Goal: Find specific page/section: Find specific page/section

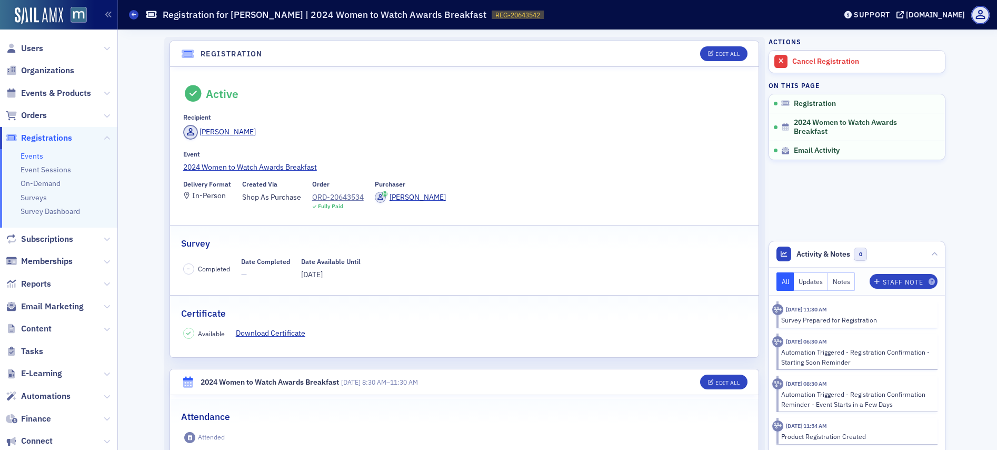
scroll to position [231, 0]
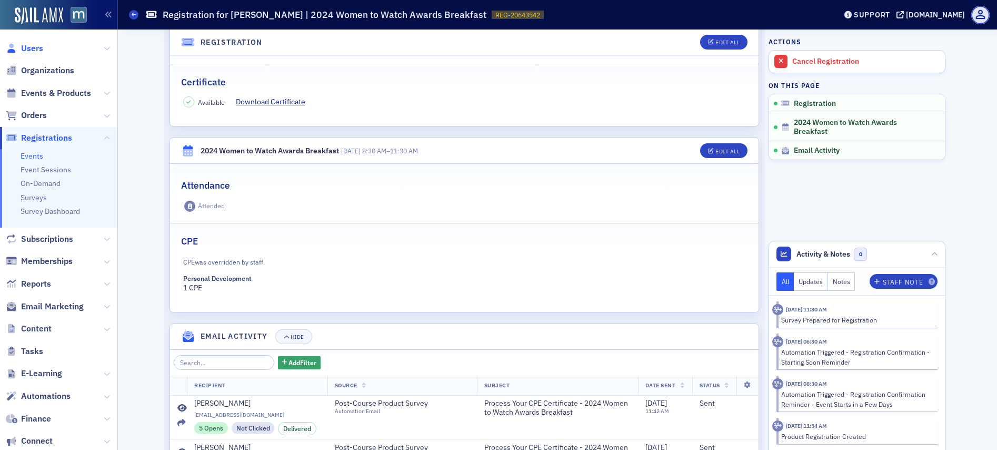
click at [33, 47] on span "Users" at bounding box center [32, 49] width 22 height 12
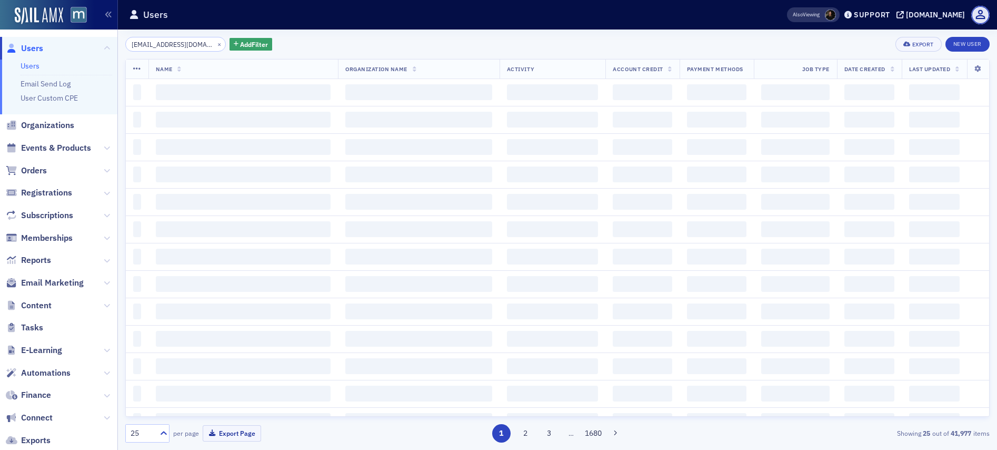
scroll to position [0, 15]
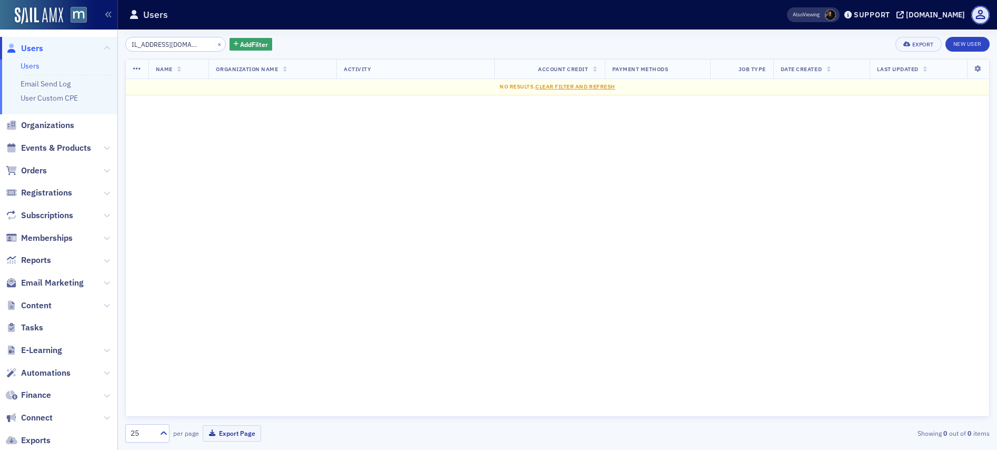
type input "[EMAIL_ADDRESS][DOMAIN_NAME]"
click at [215, 43] on button "×" at bounding box center [219, 43] width 9 height 9
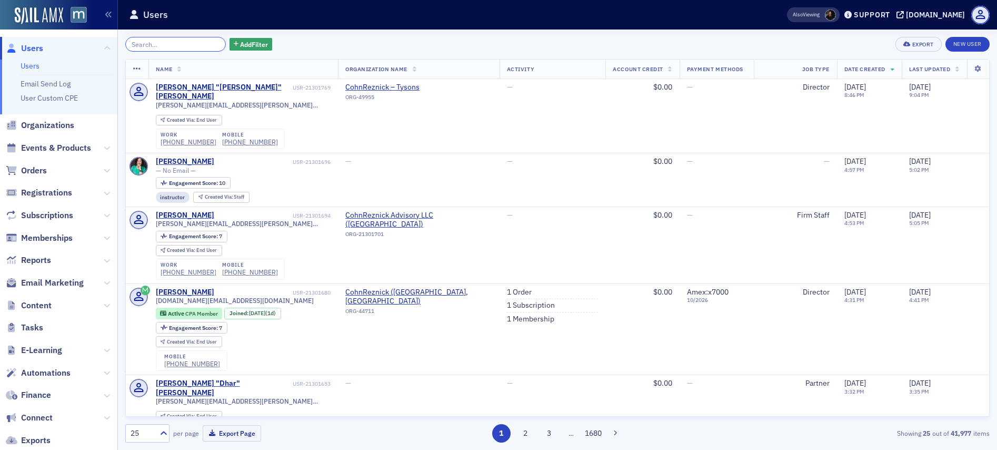
click at [193, 44] on input "search" at bounding box center [175, 44] width 101 height 15
paste input "[EMAIL_ADDRESS][PERSON_NAME][DOMAIN_NAME]"
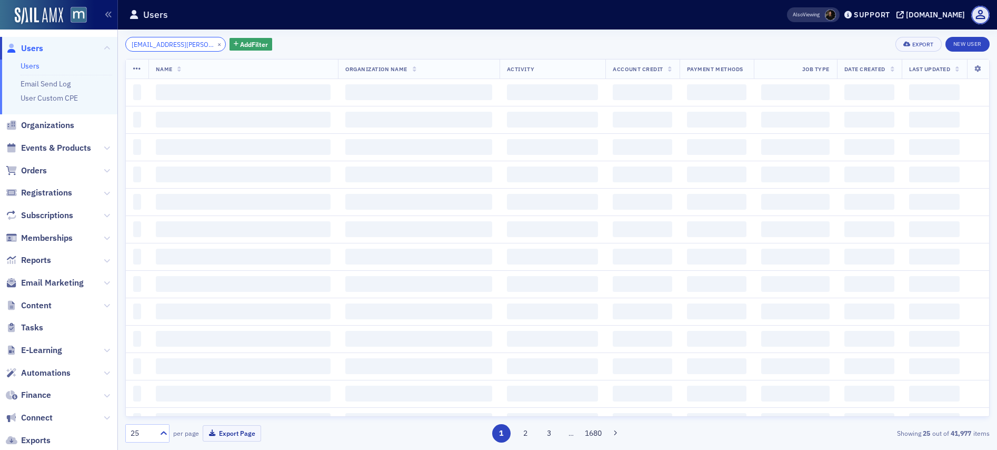
scroll to position [0, 2]
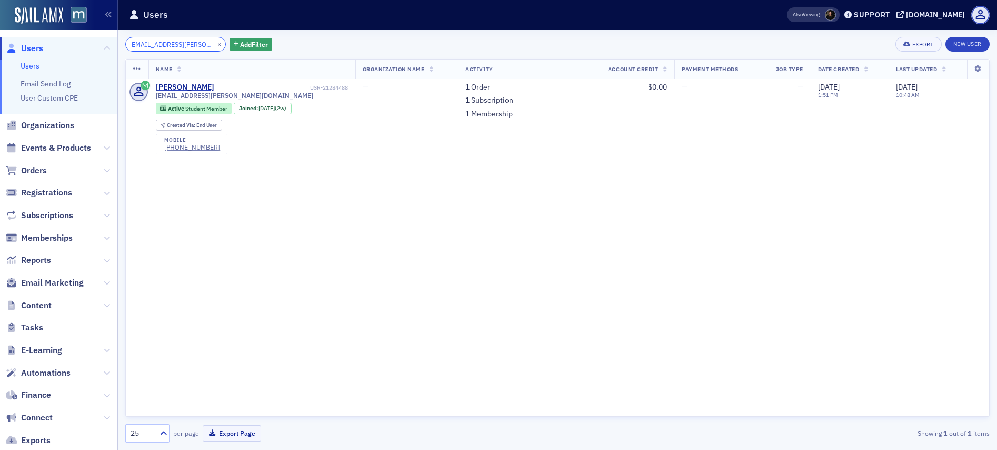
type input "[EMAIL_ADDRESS][PERSON_NAME][DOMAIN_NAME]"
